Goal: Information Seeking & Learning: Learn about a topic

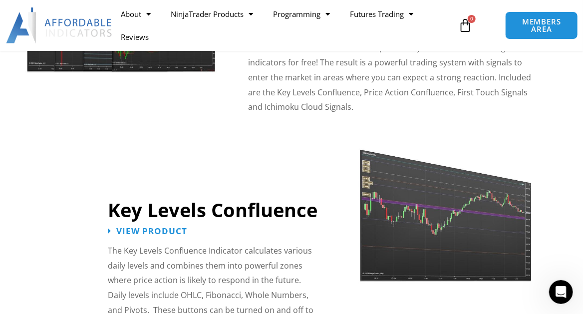
scroll to position [882, 0]
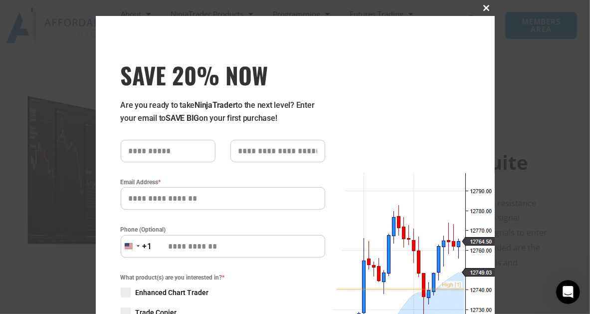
click at [481, 6] on span "SAVE 20% NOW popup" at bounding box center [487, 8] width 16 height 6
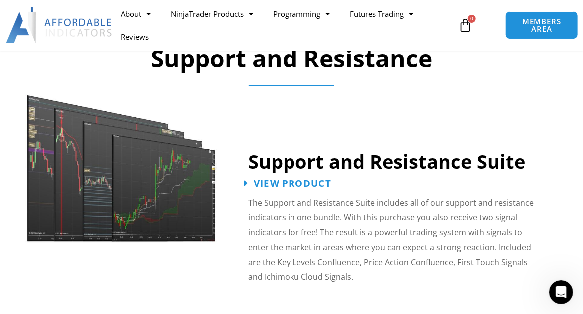
click at [307, 183] on span "View Product" at bounding box center [292, 182] width 78 height 9
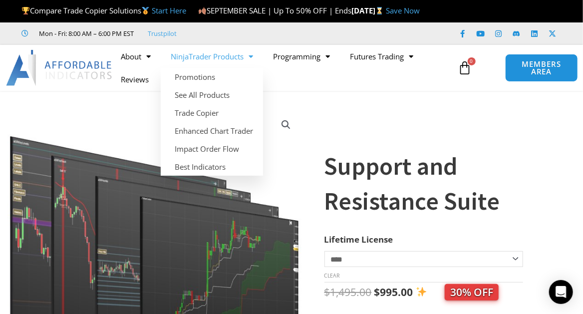
click at [206, 68] on link "NinjaTrader Products" at bounding box center [212, 56] width 102 height 23
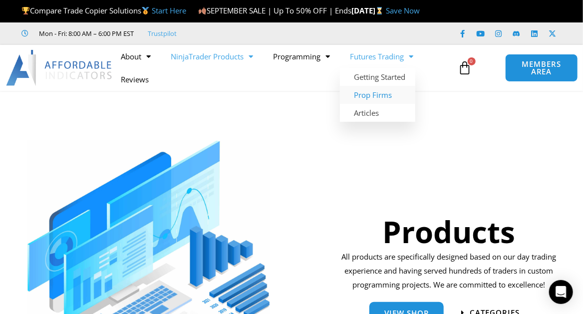
click at [371, 104] on link "Prop Firms" at bounding box center [377, 95] width 75 height 18
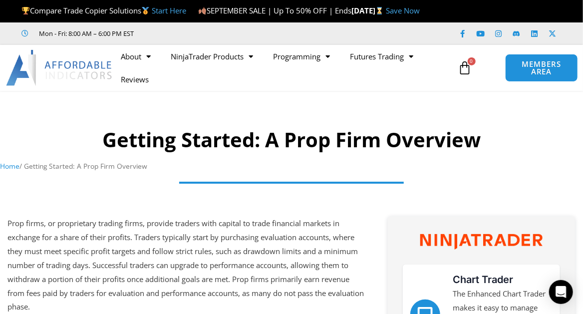
click at [34, 143] on h1 "Getting Started: A Prop Firm Overview" at bounding box center [291, 140] width 583 height 28
